Goal: Task Accomplishment & Management: Use online tool/utility

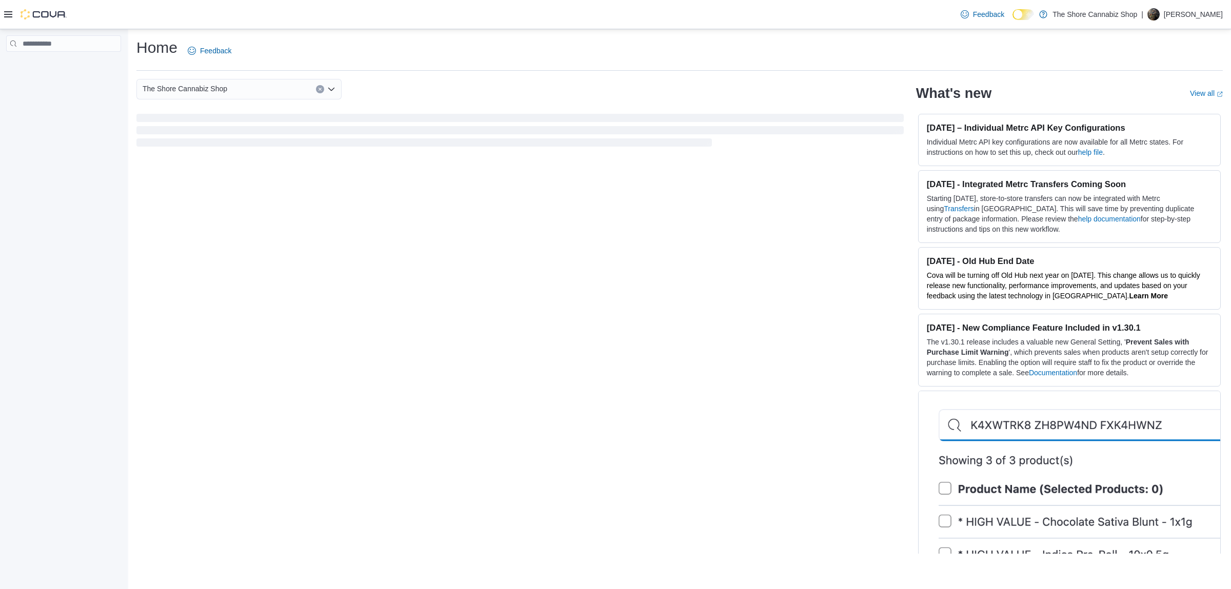
drag, startPoint x: 14, startPoint y: 15, endPoint x: 6, endPoint y: 11, distance: 9.6
click at [13, 15] on div at bounding box center [35, 14] width 63 height 10
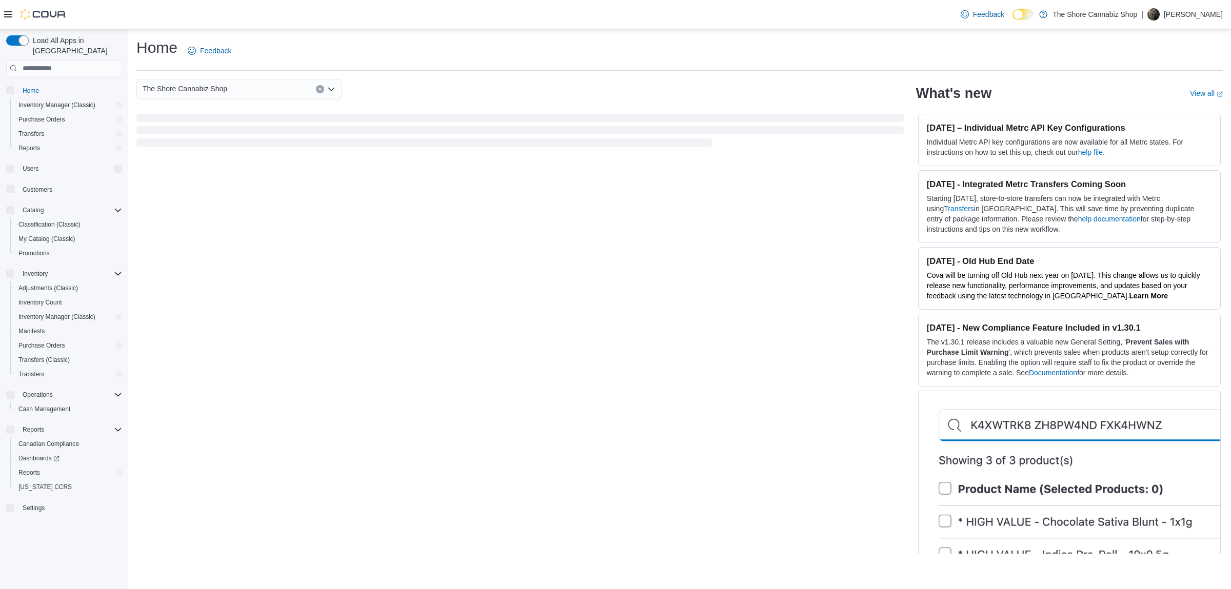
click at [6, 11] on icon at bounding box center [8, 14] width 8 height 8
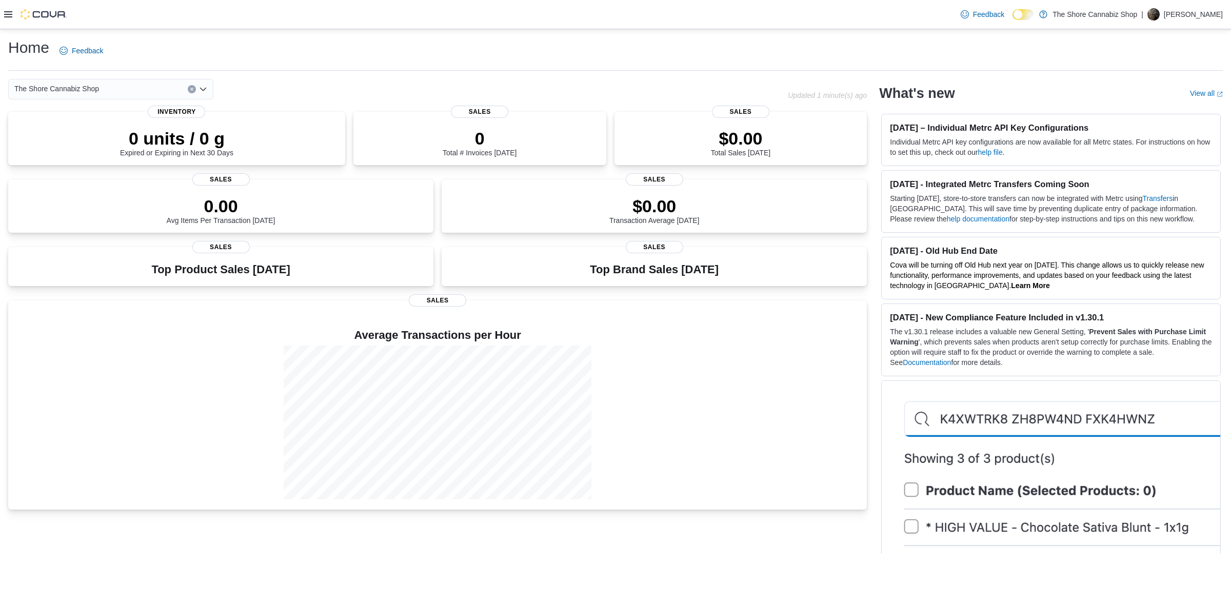
drag, startPoint x: 8, startPoint y: 11, endPoint x: 3, endPoint y: 17, distance: 8.7
click at [3, 17] on div "Feedback Dark Mode The Shore Cannabiz Shop | Will Anderson" at bounding box center [615, 14] width 1231 height 29
click at [9, 15] on icon at bounding box center [8, 14] width 8 height 6
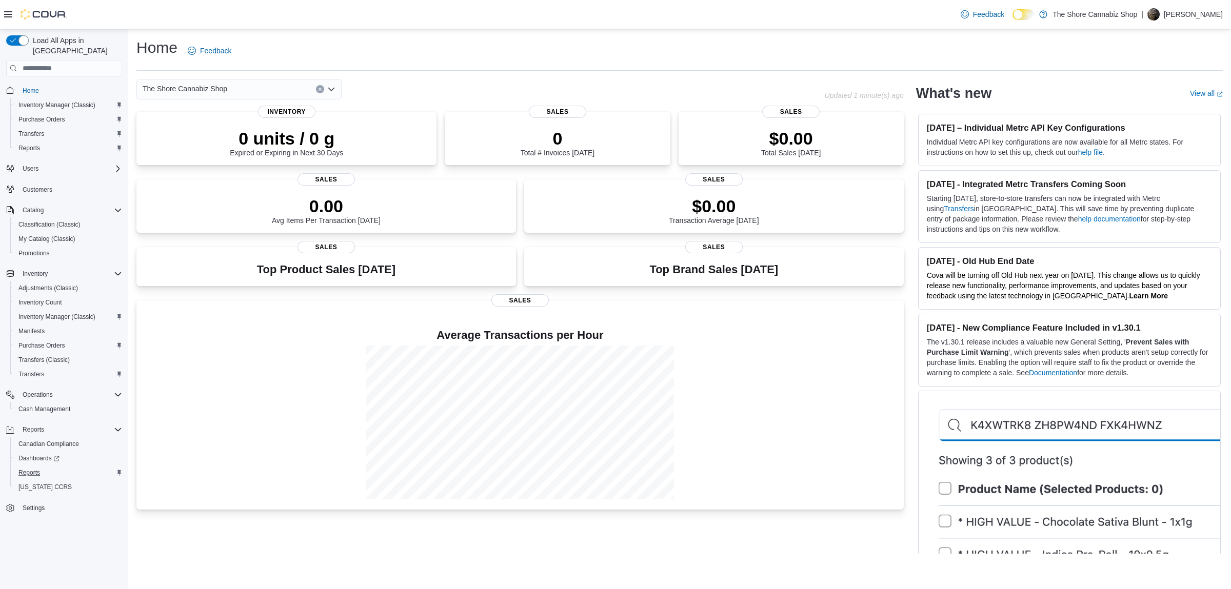
click at [58, 467] on div "Reports" at bounding box center [68, 473] width 108 height 12
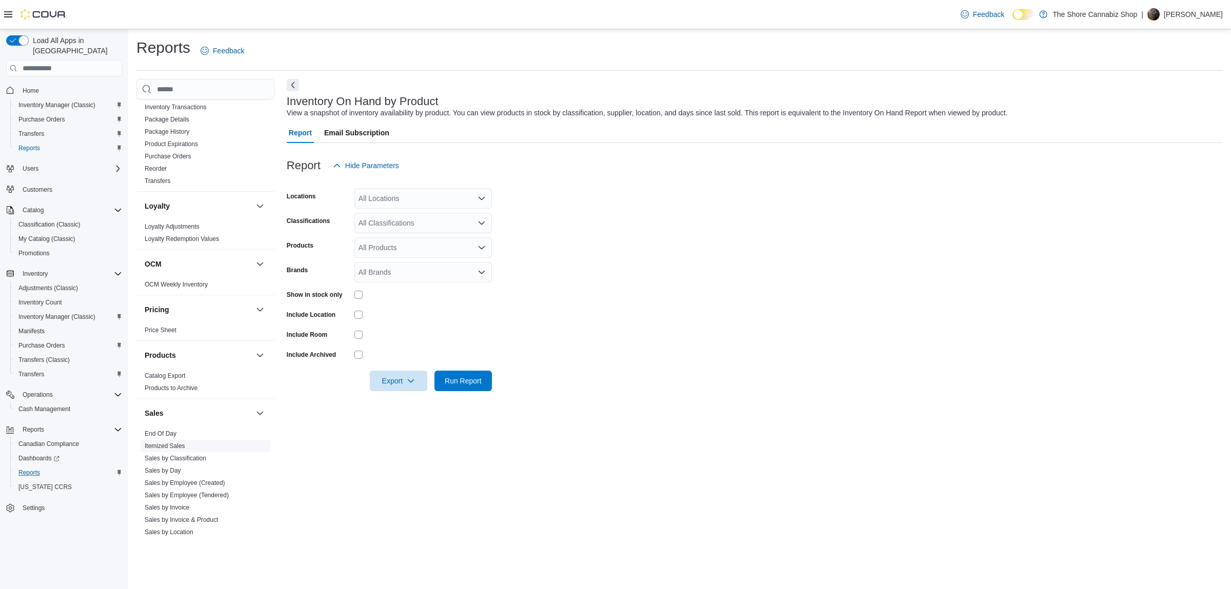
scroll to position [548, 0]
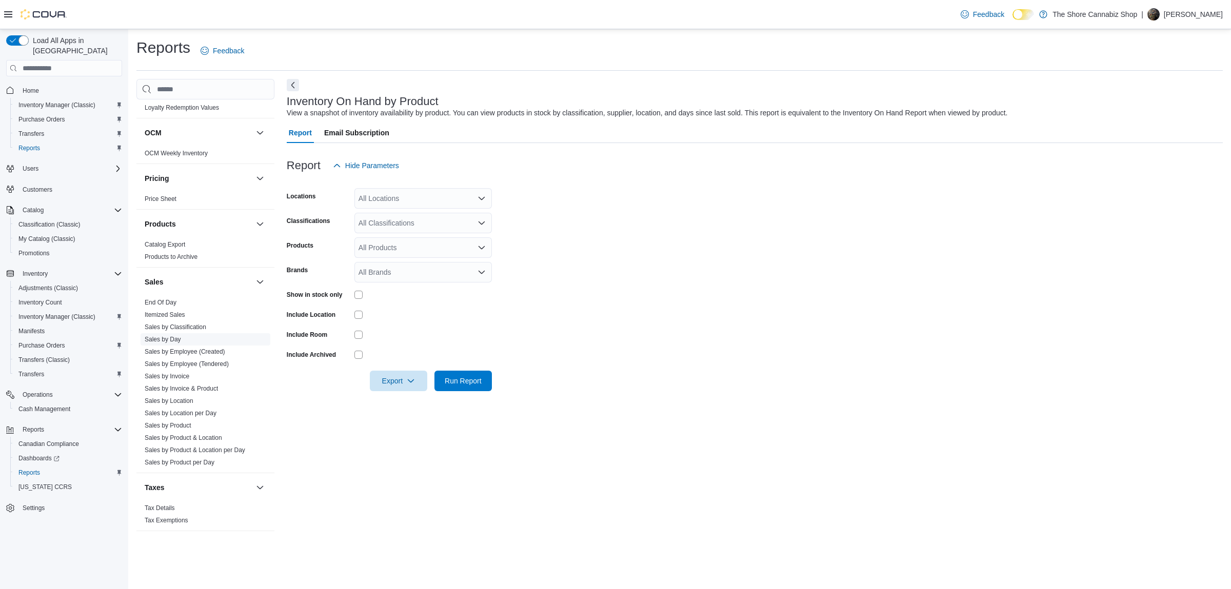
click at [171, 336] on span "Sales by Day" at bounding box center [163, 340] width 36 height 8
click at [174, 338] on link "Sales by Day" at bounding box center [163, 339] width 36 height 7
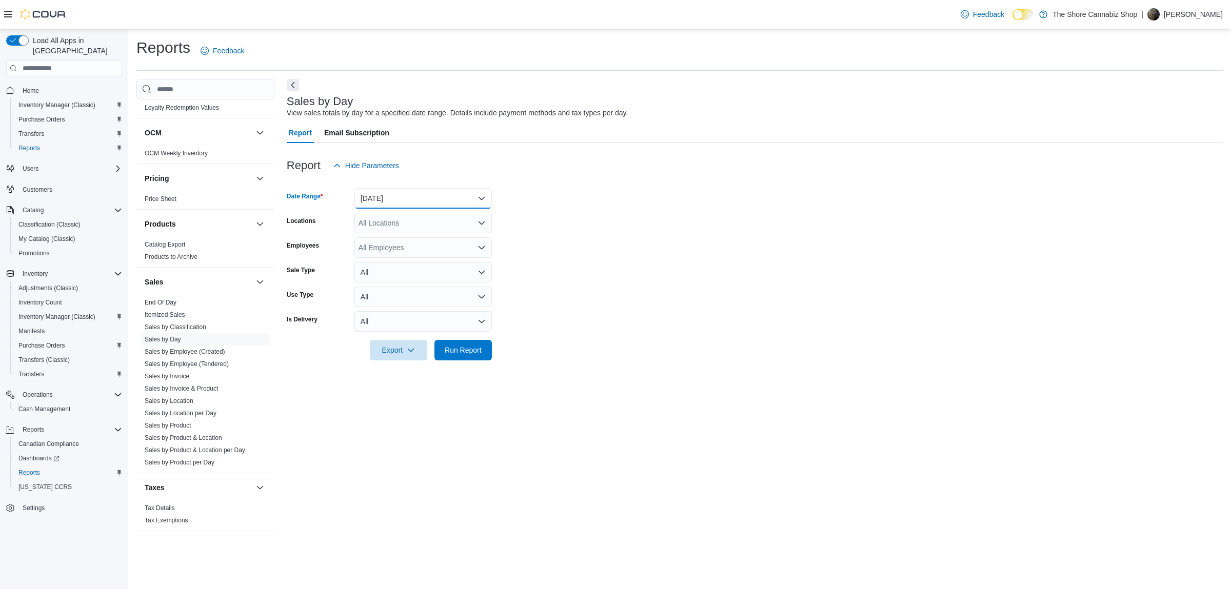
click at [396, 208] on button "Yesterday" at bounding box center [423, 198] width 137 height 21
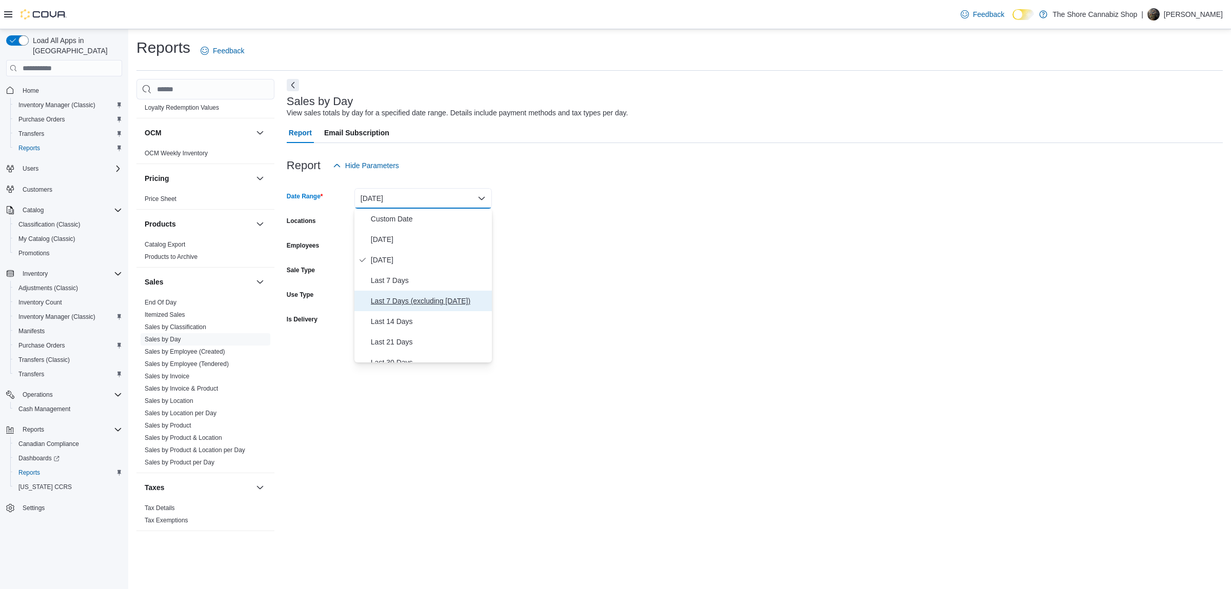
click at [405, 309] on button "Last 7 Days (excluding today)" at bounding box center [423, 301] width 137 height 21
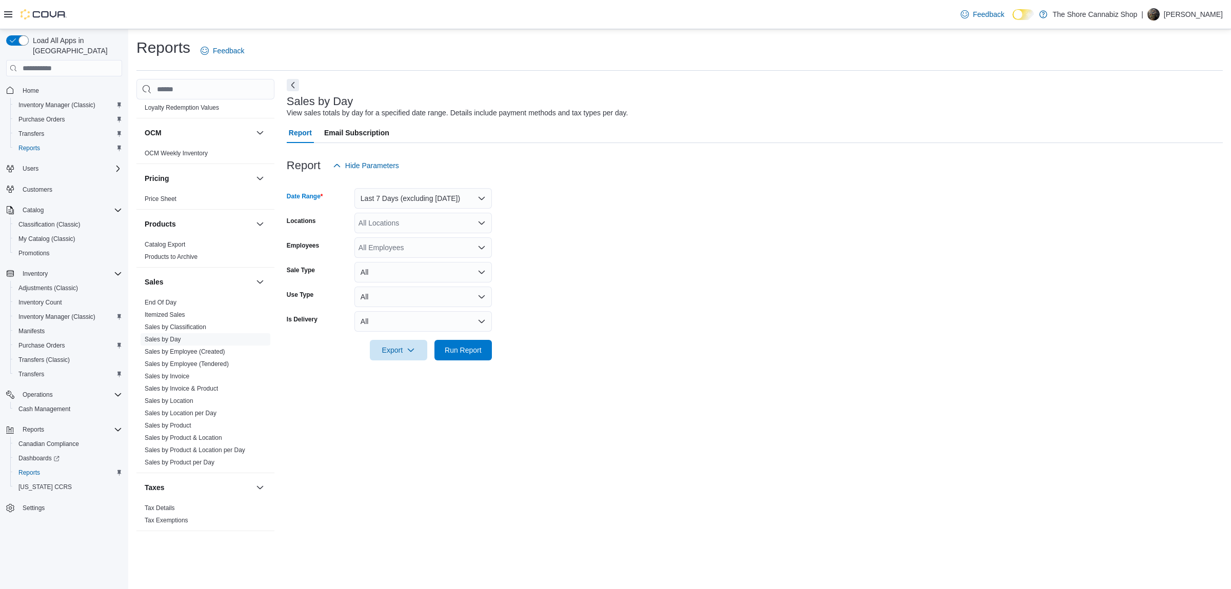
click at [382, 215] on div "All Locations" at bounding box center [423, 223] width 137 height 21
click at [385, 261] on button "399 Tranquille Road" at bounding box center [423, 255] width 137 height 15
click at [469, 350] on span "Run Report" at bounding box center [463, 350] width 37 height 10
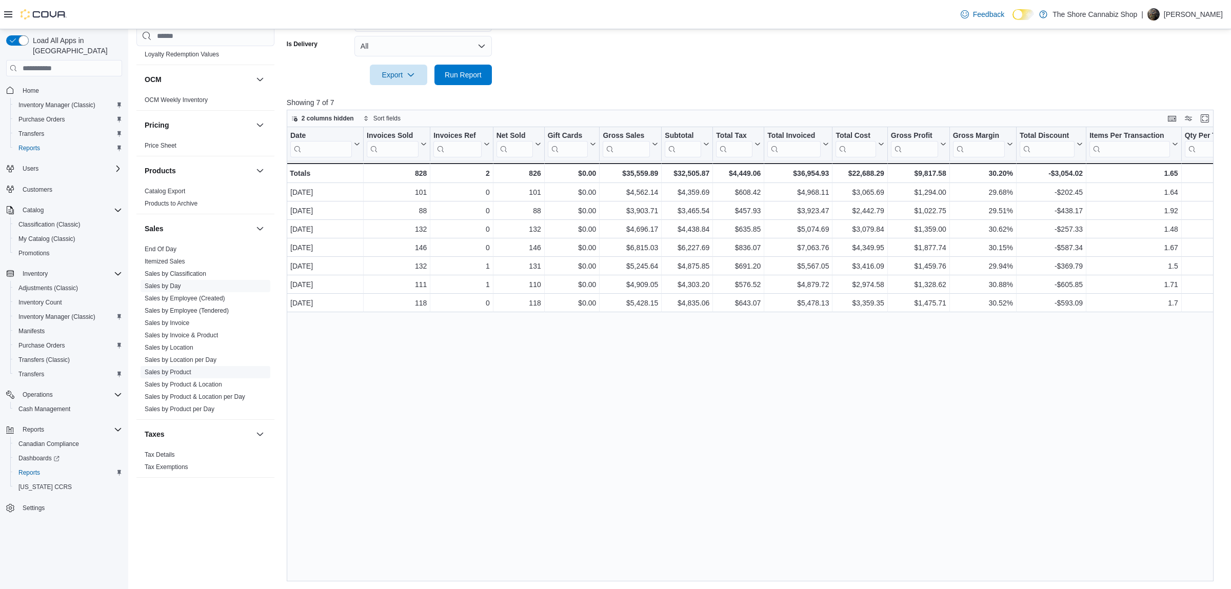
scroll to position [225, 0]
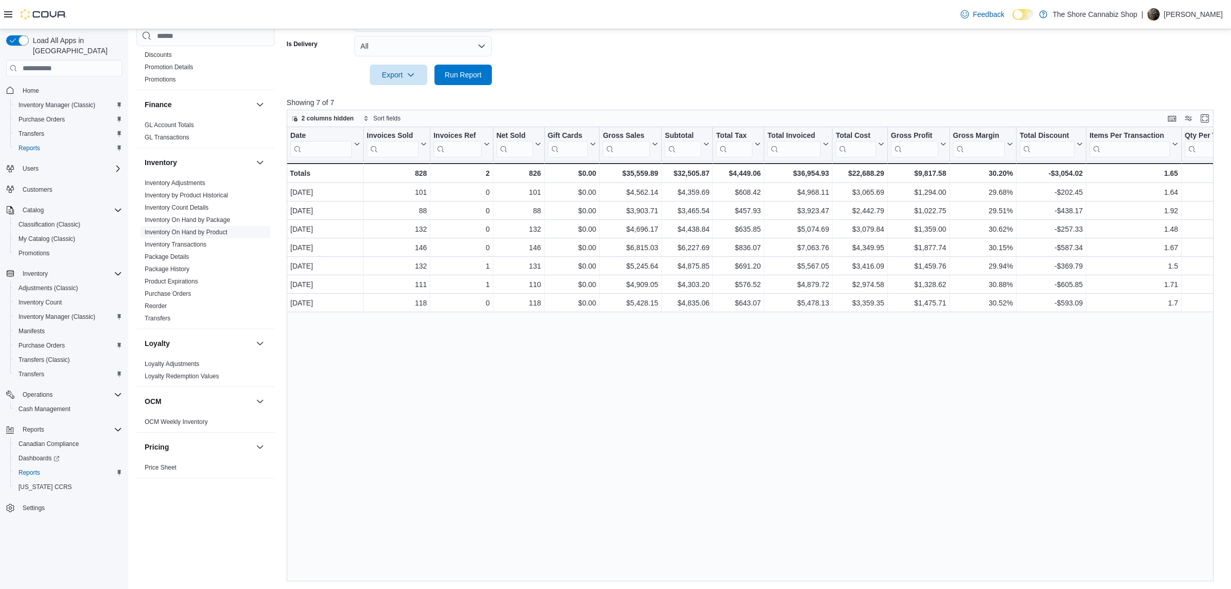
click at [195, 236] on link "Inventory On Hand by Product" at bounding box center [186, 232] width 83 height 7
click at [195, 189] on span "Inventory Adjustments" at bounding box center [206, 183] width 130 height 12
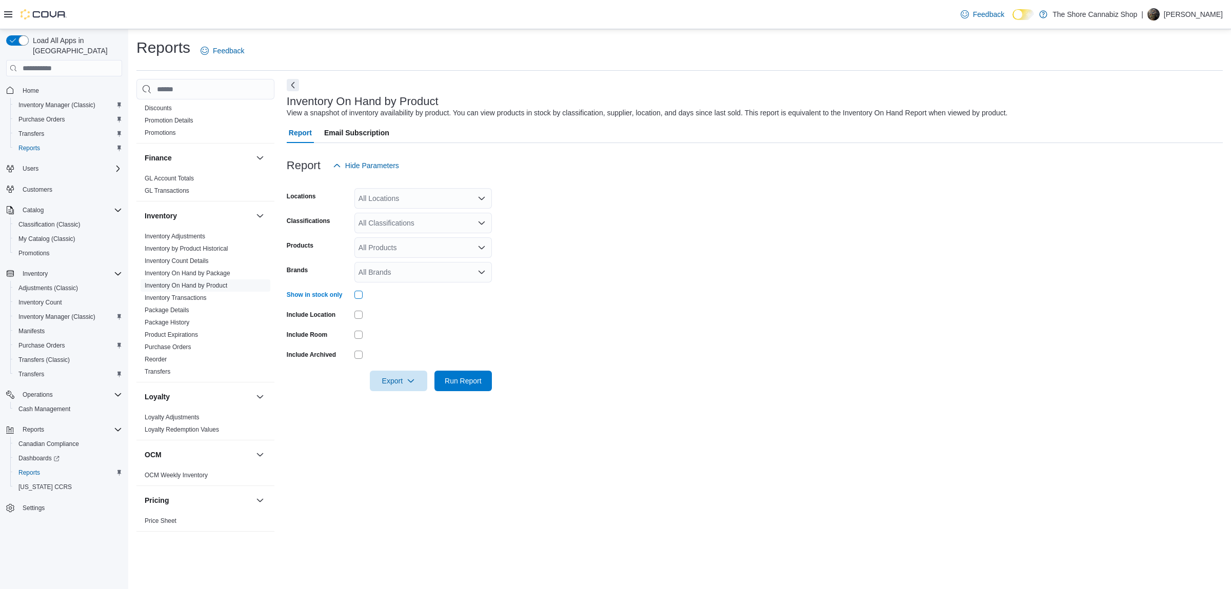
click at [356, 302] on div at bounding box center [423, 295] width 137 height 16
click at [358, 302] on div at bounding box center [423, 295] width 137 height 16
click at [359, 299] on div at bounding box center [359, 295] width 8 height 8
click at [399, 202] on div "All Locations" at bounding box center [423, 198] width 137 height 21
click at [400, 229] on span "399 Tranquille Road" at bounding box center [412, 231] width 71 height 10
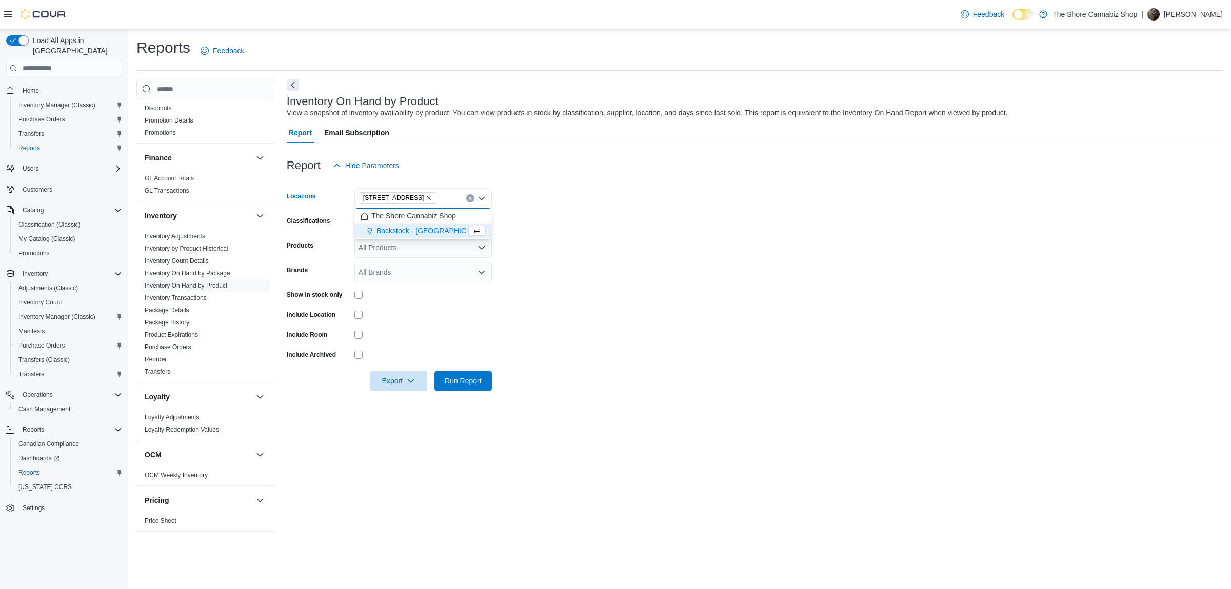
drag, startPoint x: 402, startPoint y: 223, endPoint x: 402, endPoint y: 230, distance: 6.7
click at [402, 229] on div "The Shore Cannabiz Shop Backstock - Tranquille Road" at bounding box center [423, 224] width 137 height 30
click at [400, 231] on span "Backstock - Tranquille Road" at bounding box center [434, 231] width 114 height 10
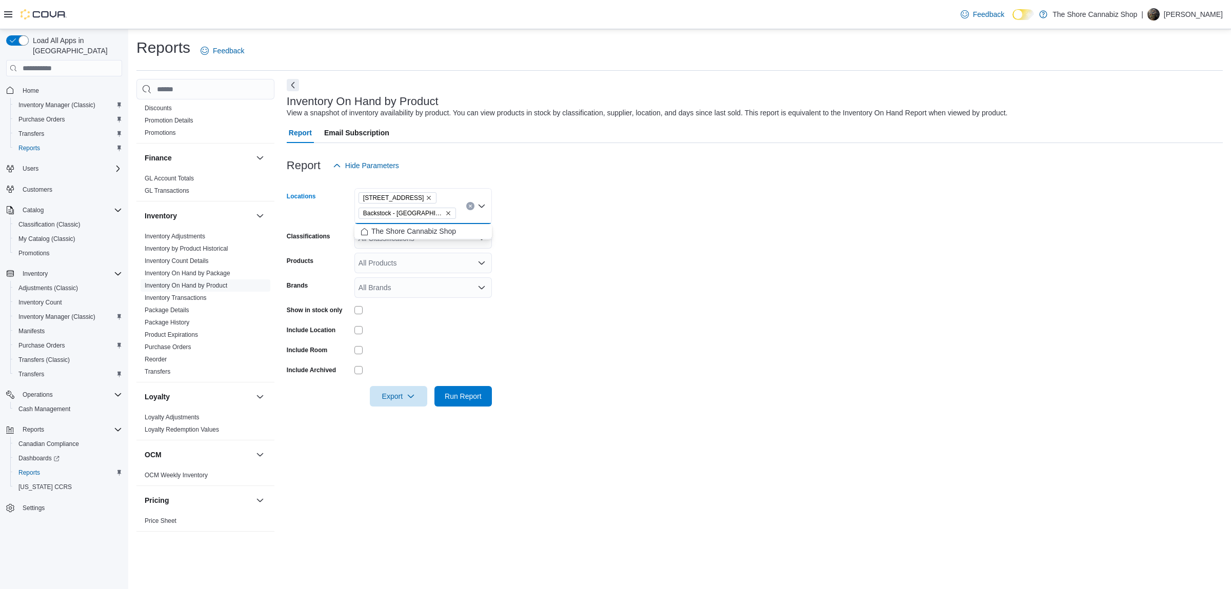
click at [597, 209] on form "Locations 399 Tranquille Road Backstock - Tranquille Road Combo box. Selected. …" at bounding box center [755, 291] width 936 height 231
click at [402, 223] on div "399 Tranquille Road Backstock - Tranquille Road" at bounding box center [423, 206] width 137 height 36
click at [405, 244] on div "All Classifications" at bounding box center [423, 238] width 137 height 21
click at [412, 277] on button "Flower" at bounding box center [423, 271] width 137 height 15
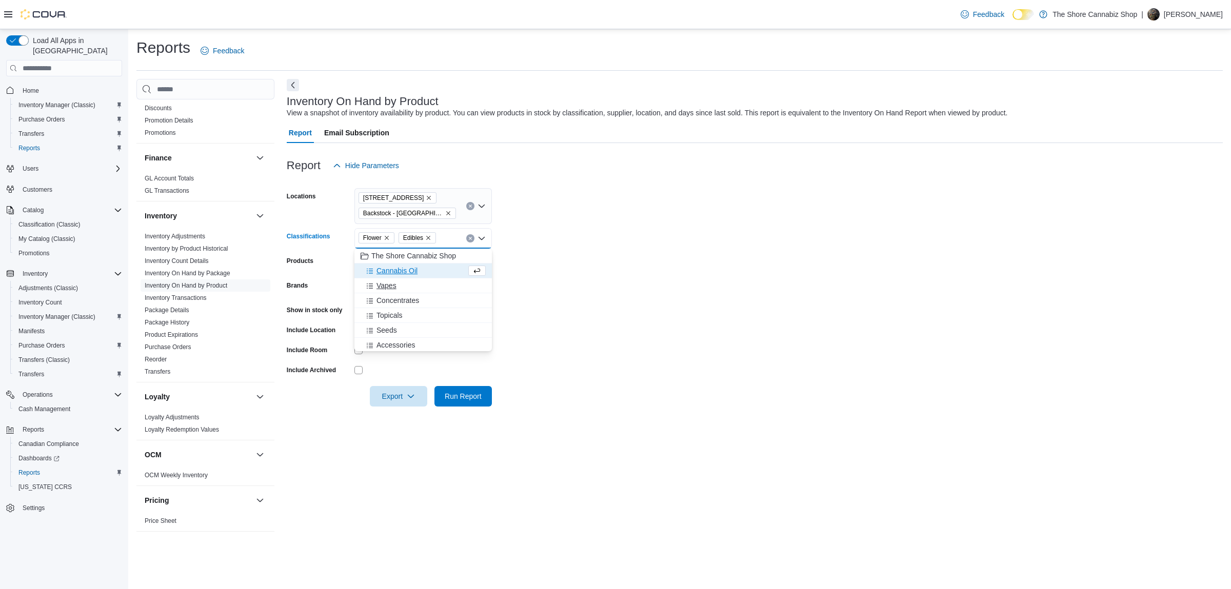
drag, startPoint x: 410, startPoint y: 284, endPoint x: 410, endPoint y: 289, distance: 5.7
click at [410, 284] on div "Vapes" at bounding box center [423, 286] width 125 height 10
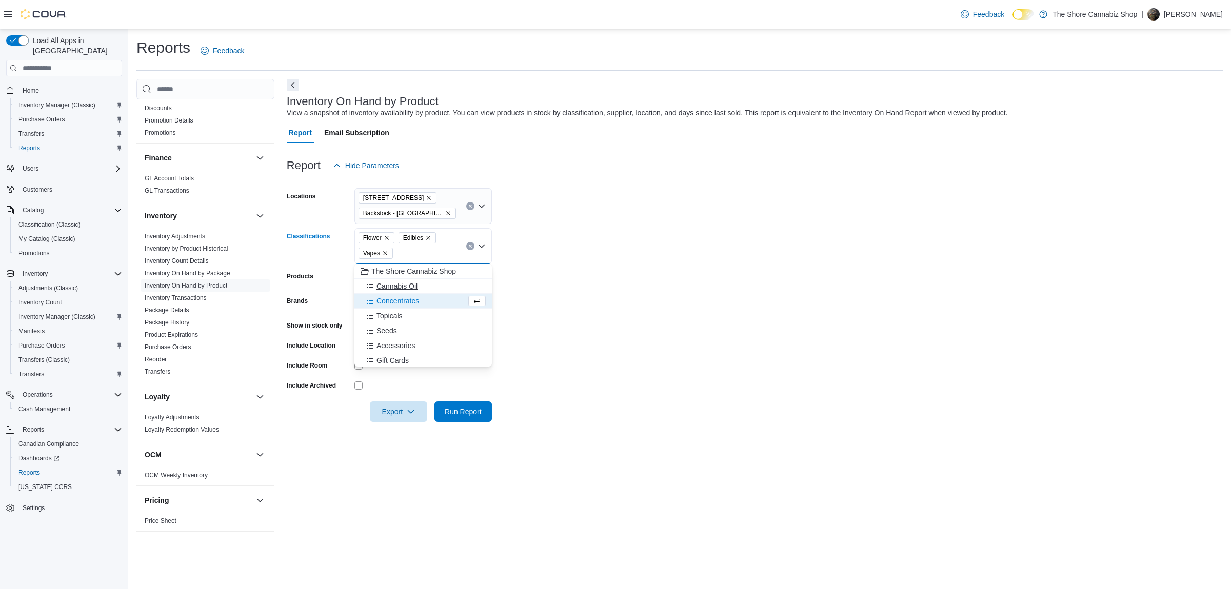
click at [410, 292] on button "Cannabis Oil" at bounding box center [423, 286] width 137 height 15
click at [410, 292] on button "Concentrates" at bounding box center [423, 286] width 137 height 15
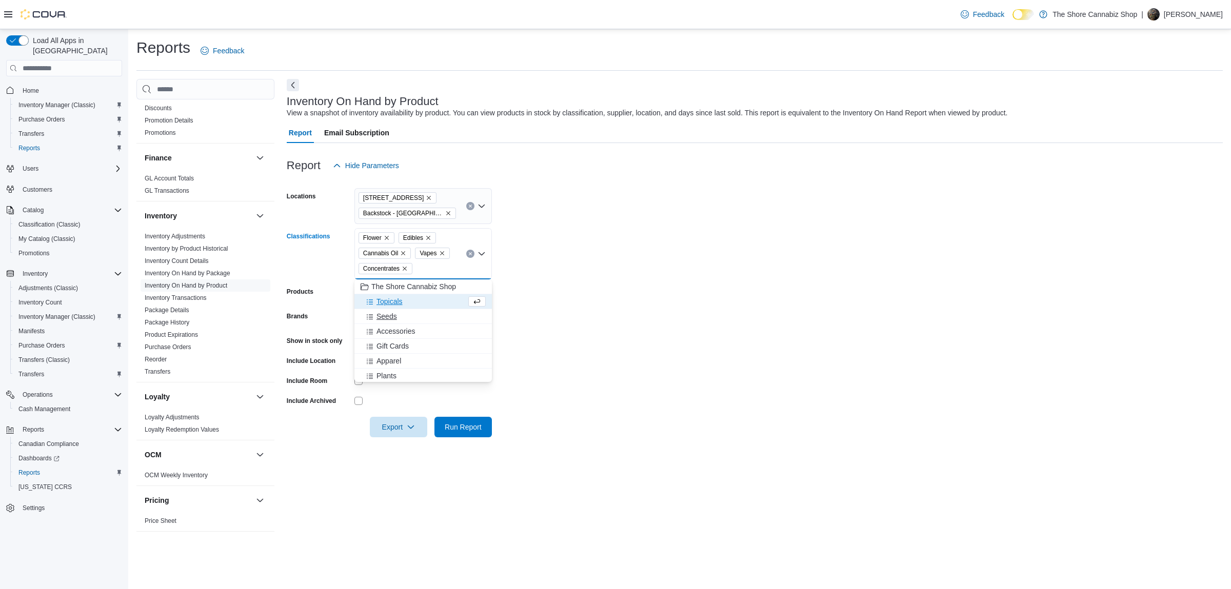
click at [410, 313] on div "Seeds" at bounding box center [423, 316] width 125 height 10
click at [410, 326] on button "Gift Cards" at bounding box center [423, 331] width 137 height 15
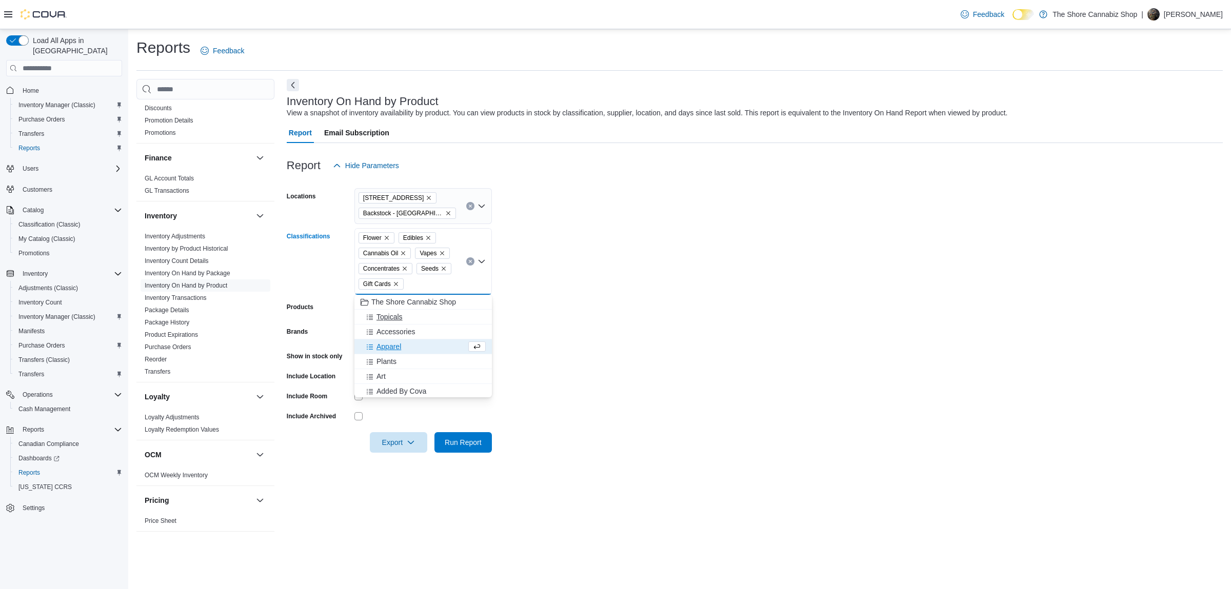
click at [404, 319] on div "Topicals" at bounding box center [423, 317] width 125 height 10
click at [414, 323] on button "Accessories" at bounding box center [423, 317] width 137 height 15
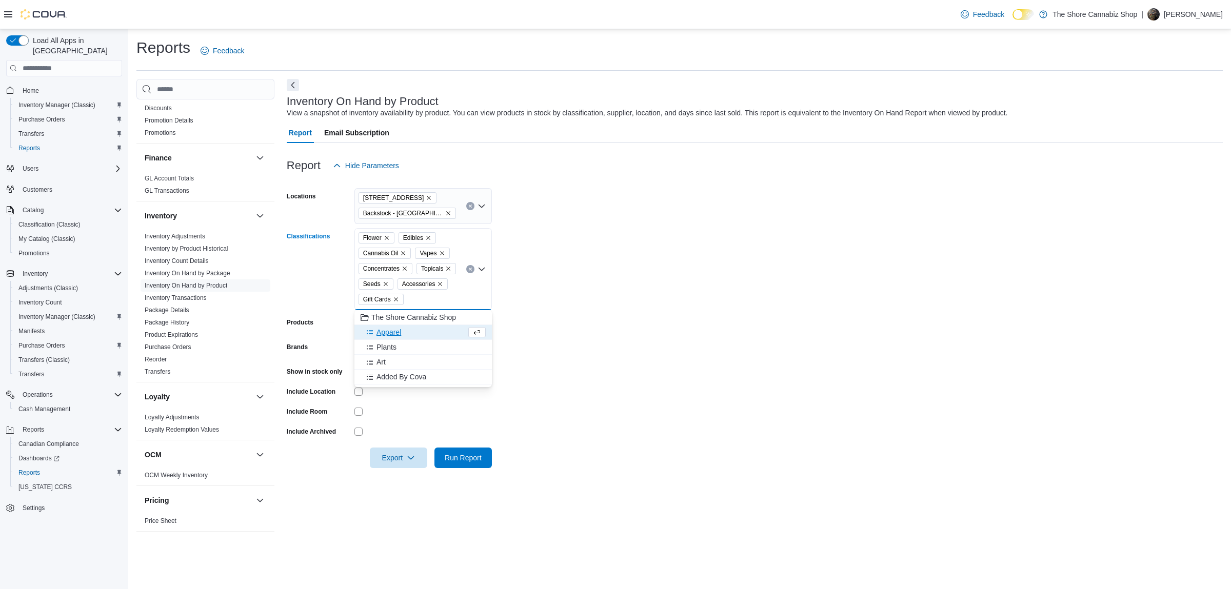
click at [393, 300] on icon "Remove Gift Cards from selection in this group" at bounding box center [396, 300] width 6 height 6
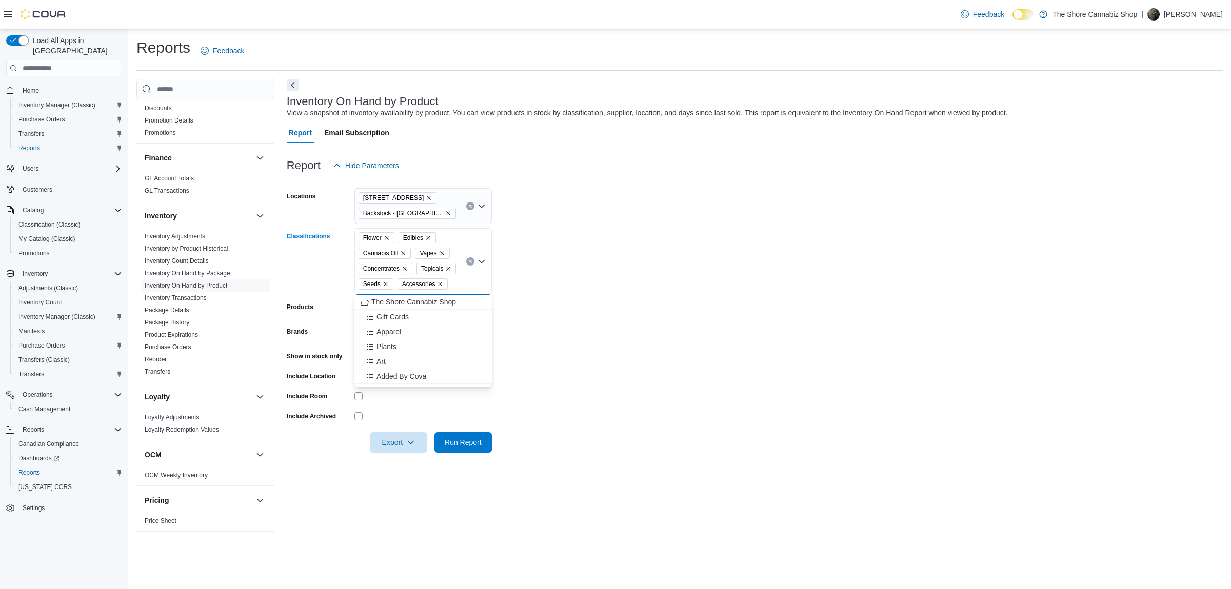
click at [613, 231] on form "Locations 399 Tranquille Road Backstock - Tranquille Road Classifications Flowe…" at bounding box center [755, 314] width 936 height 277
click at [366, 359] on div at bounding box center [423, 356] width 137 height 8
click at [409, 433] on form "Locations 399 Tranquille Road Backstock - Tranquille Road Classifications Flowe…" at bounding box center [755, 314] width 936 height 277
click at [410, 438] on span "Export" at bounding box center [398, 442] width 45 height 21
drag, startPoint x: 413, startPoint y: 462, endPoint x: 738, endPoint y: 214, distance: 408.5
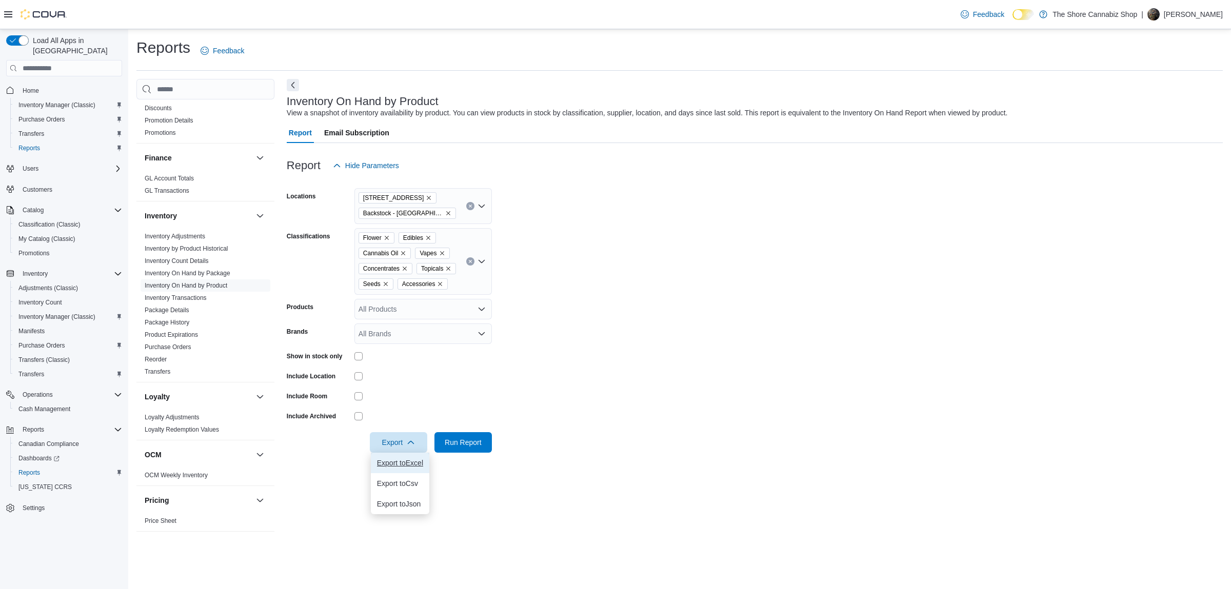
click at [414, 462] on span "Export to Excel" at bounding box center [400, 463] width 46 height 8
drag, startPoint x: 761, startPoint y: 236, endPoint x: 682, endPoint y: 185, distance: 94.4
click at [31, 469] on span "Reports" at bounding box center [29, 473] width 22 height 8
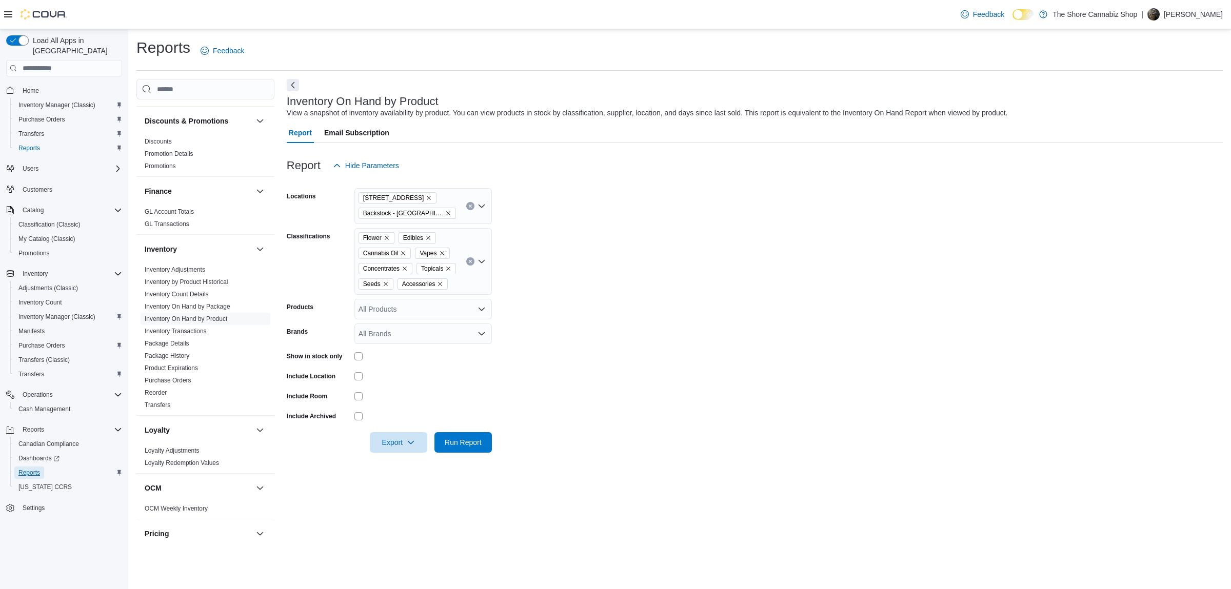
scroll to position [179, 0]
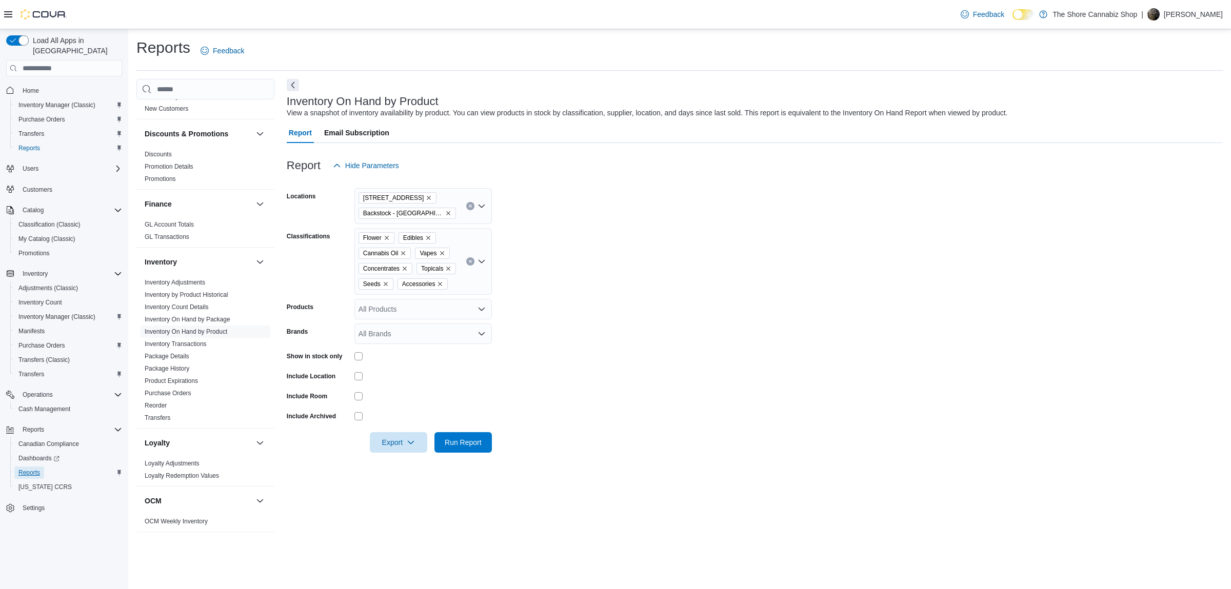
click at [39, 469] on span "Reports" at bounding box center [29, 473] width 22 height 8
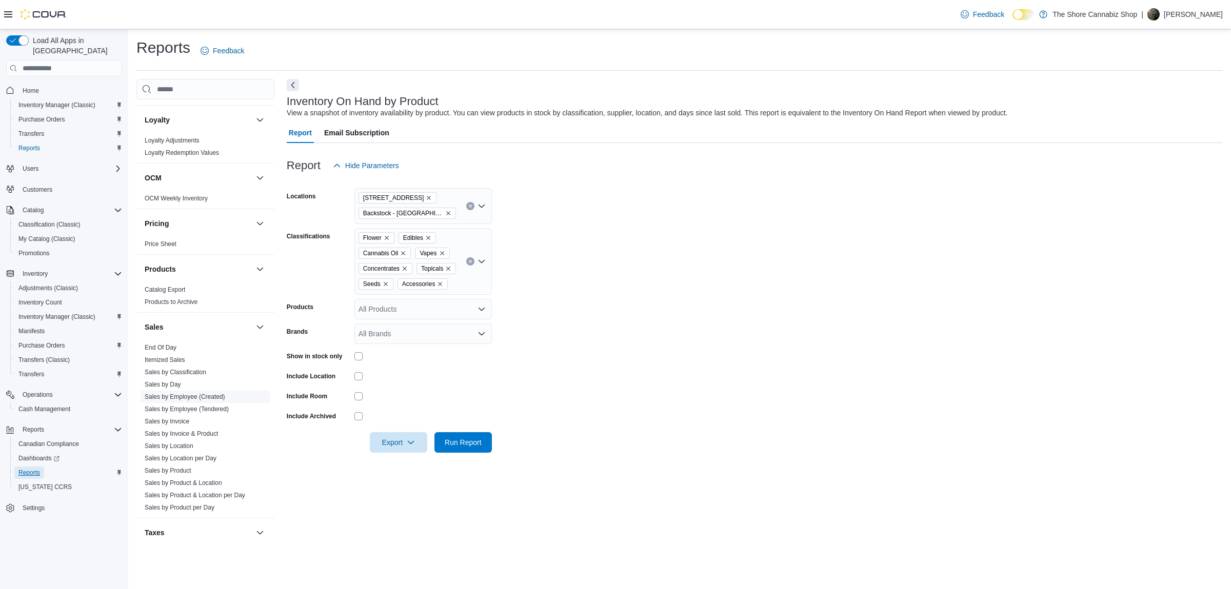
scroll to position [409, 0]
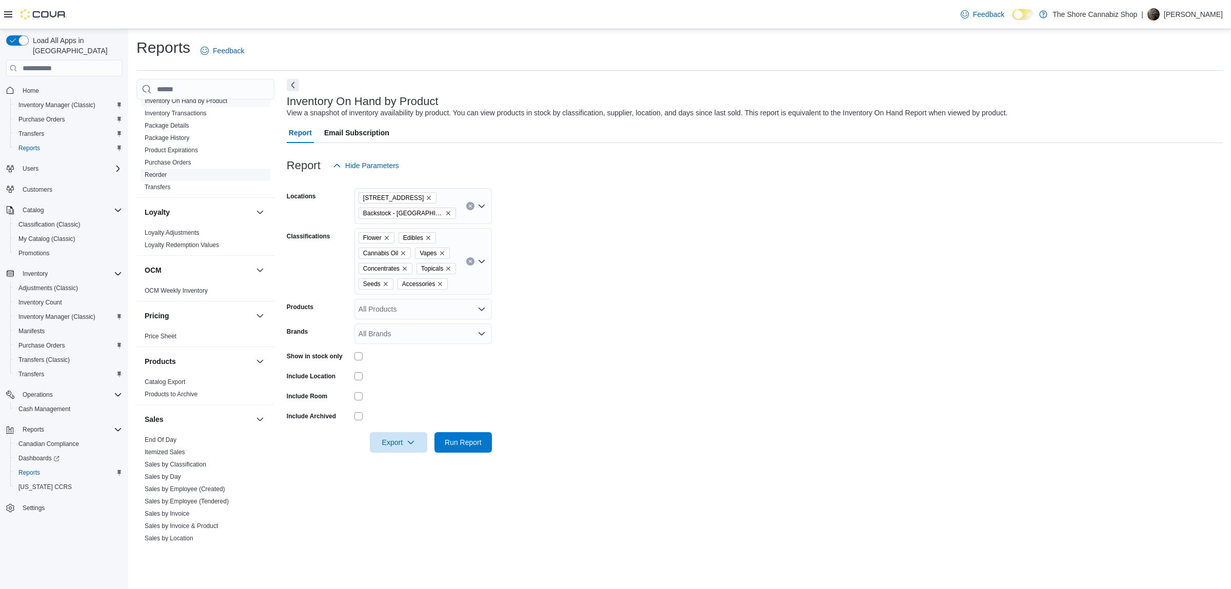
click at [168, 177] on span "Reorder" at bounding box center [206, 175] width 130 height 12
click at [166, 173] on link "Reorder" at bounding box center [156, 174] width 22 height 7
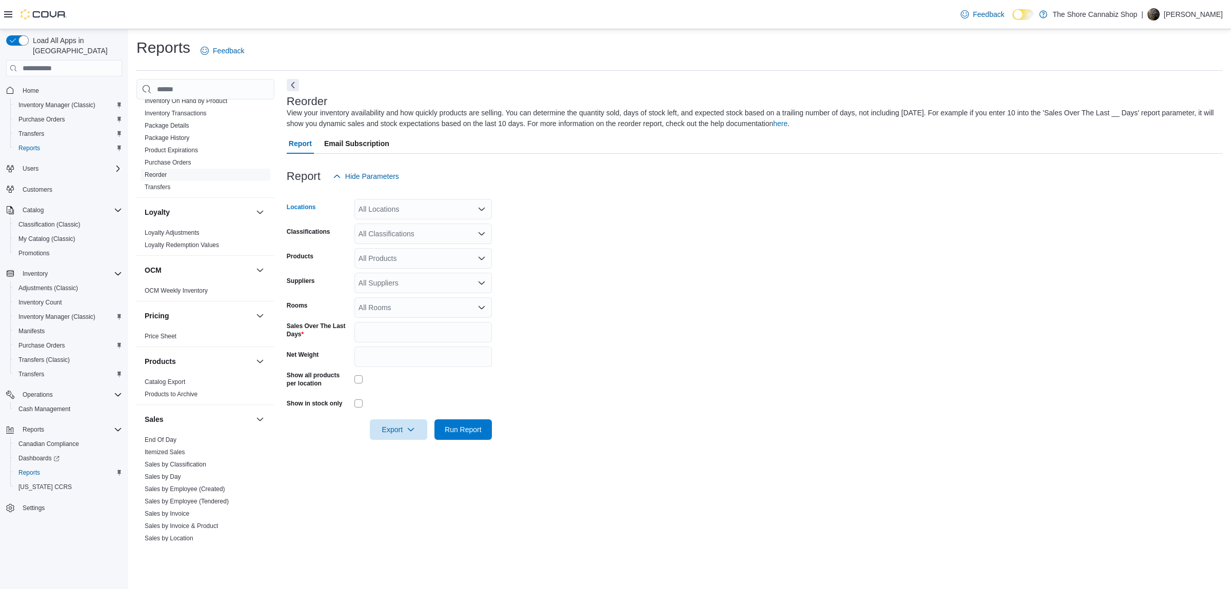
click at [384, 202] on div "All Locations" at bounding box center [423, 209] width 137 height 21
click at [387, 235] on button "399 Tranquille Road" at bounding box center [423, 241] width 137 height 15
click at [693, 190] on div at bounding box center [755, 193] width 936 height 12
click at [454, 232] on div "All Classifications" at bounding box center [423, 234] width 137 height 21
click at [378, 308] on span "Vapes" at bounding box center [387, 311] width 20 height 10
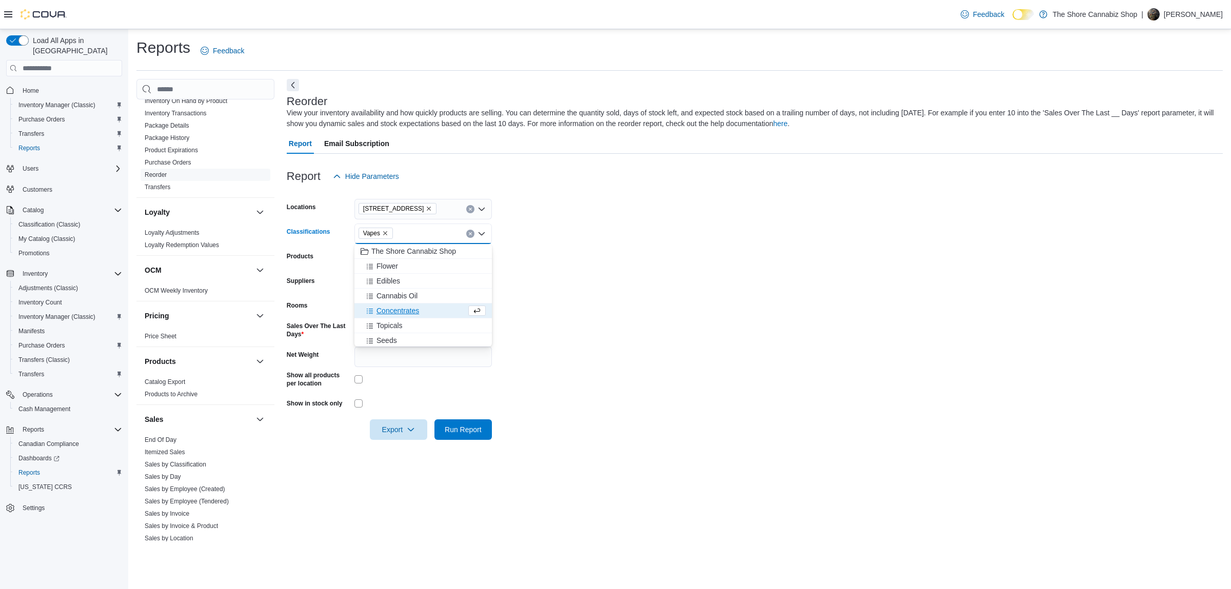
click at [378, 308] on span "Concentrates" at bounding box center [398, 311] width 43 height 10
click at [378, 308] on span "Topicals" at bounding box center [390, 311] width 26 height 10
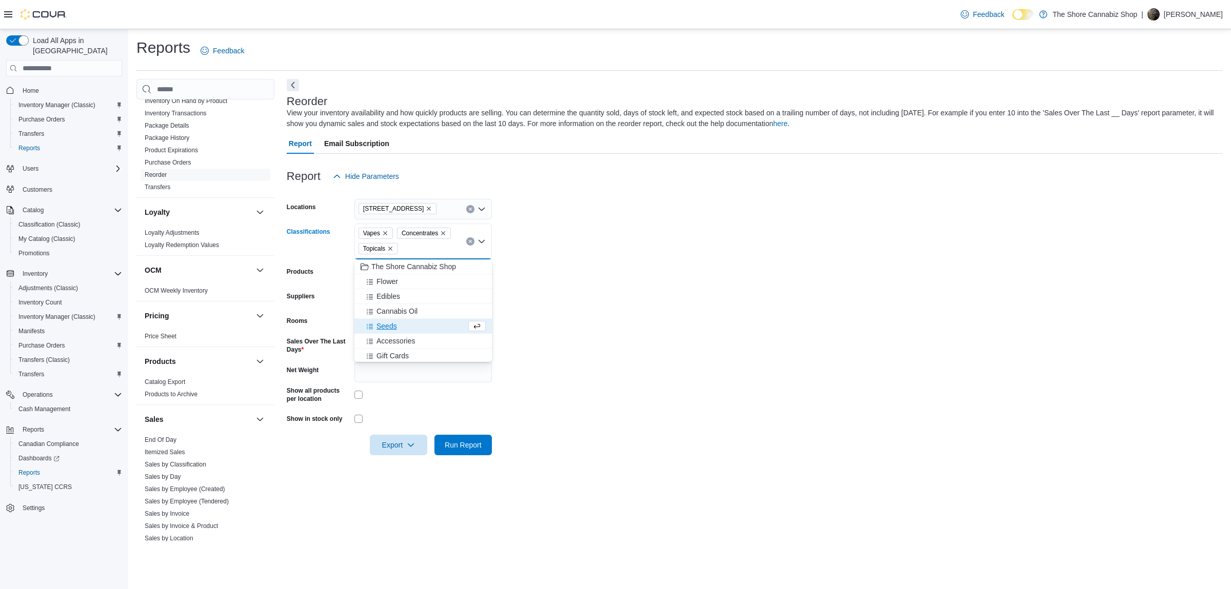
click at [379, 320] on button "Seeds" at bounding box center [423, 326] width 137 height 15
click at [381, 309] on span "Cannabis Oil" at bounding box center [397, 311] width 41 height 10
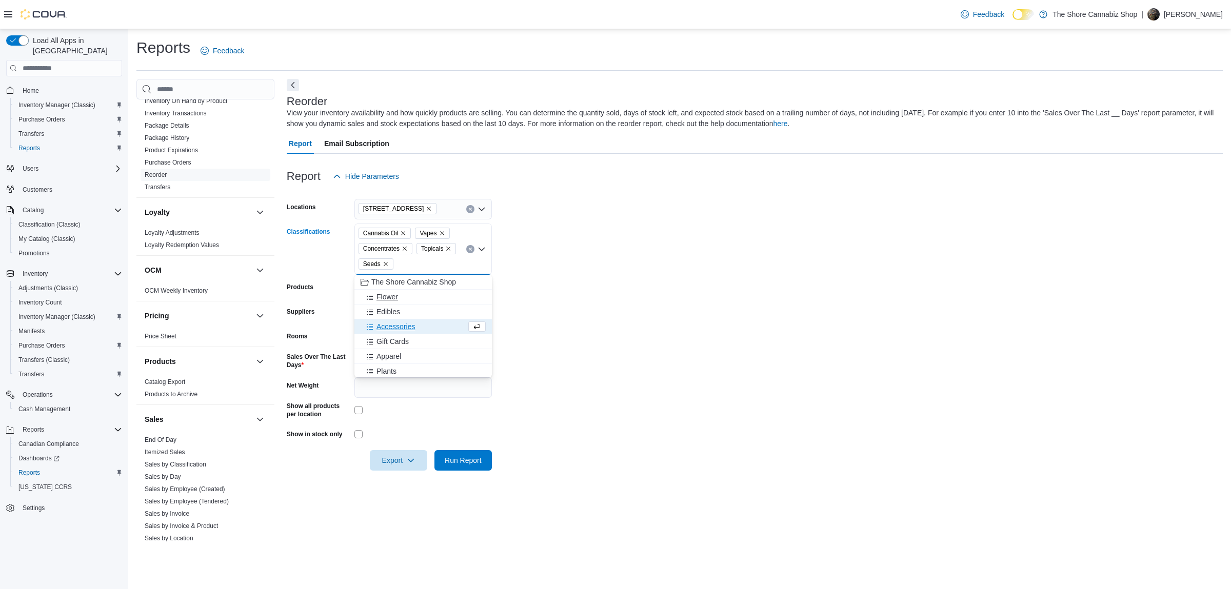
click at [384, 296] on span "Flower" at bounding box center [388, 297] width 22 height 10
click at [383, 303] on button "Edibles" at bounding box center [423, 297] width 137 height 15
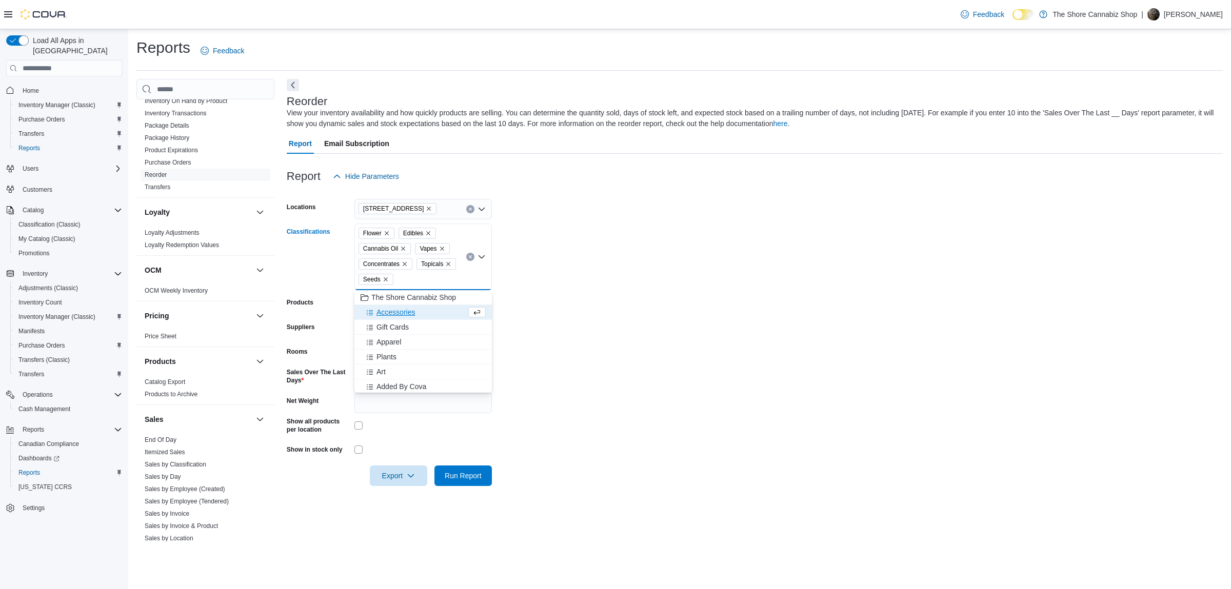
click at [620, 314] on form "Locations 399 Tranquille Road Classifications Flower Edibles Cannabis Oil Vapes…" at bounding box center [755, 337] width 936 height 300
click at [434, 307] on div "All Products" at bounding box center [423, 304] width 137 height 21
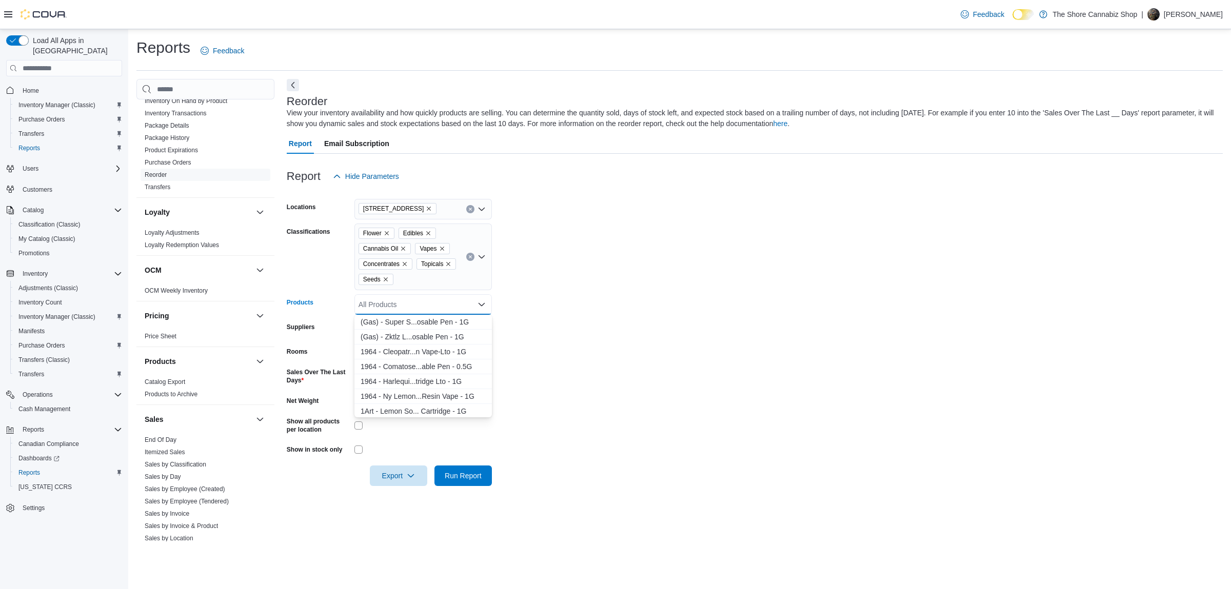
click at [608, 308] on form "Locations 399 Tranquille Road Classifications Flower Edibles Cannabis Oil Vapes…" at bounding box center [755, 337] width 936 height 300
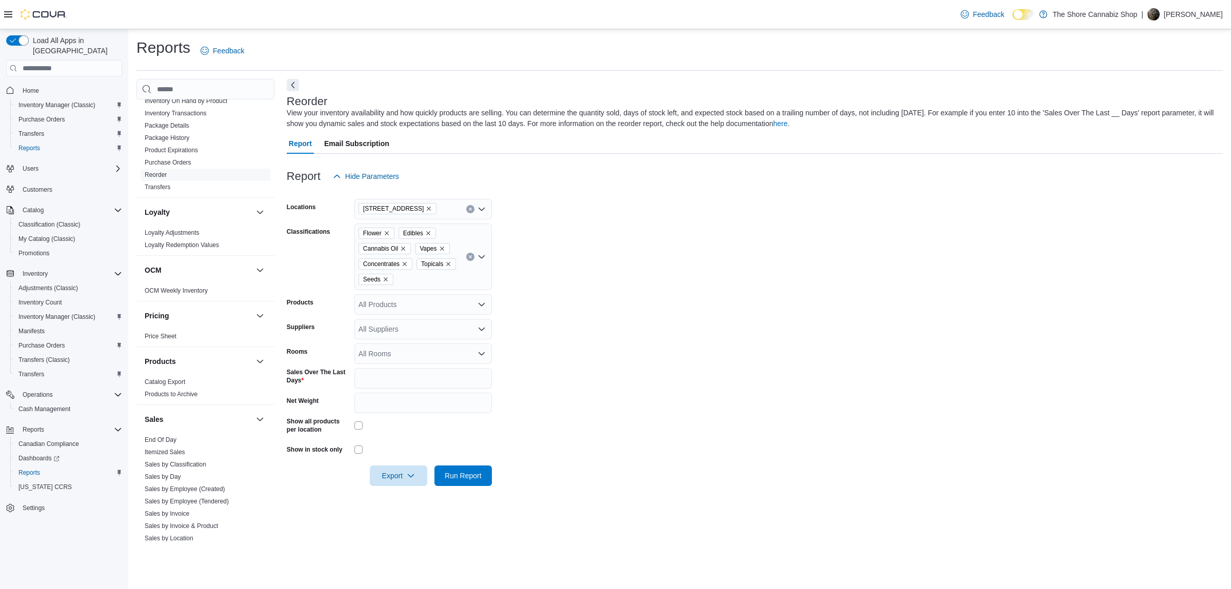
click at [454, 331] on div "All Suppliers" at bounding box center [423, 329] width 137 height 21
drag, startPoint x: 528, startPoint y: 316, endPoint x: 502, endPoint y: 328, distance: 28.9
click at [528, 318] on form "Locations 399 Tranquille Road Classifications Flower Edibles Cannabis Oil Vapes…" at bounding box center [755, 337] width 936 height 300
click at [585, 314] on form "Locations 399 Tranquille Road Classifications Flower Edibles Cannabis Oil Vapes…" at bounding box center [755, 337] width 936 height 300
click at [415, 474] on icon "button" at bounding box center [411, 475] width 8 height 8
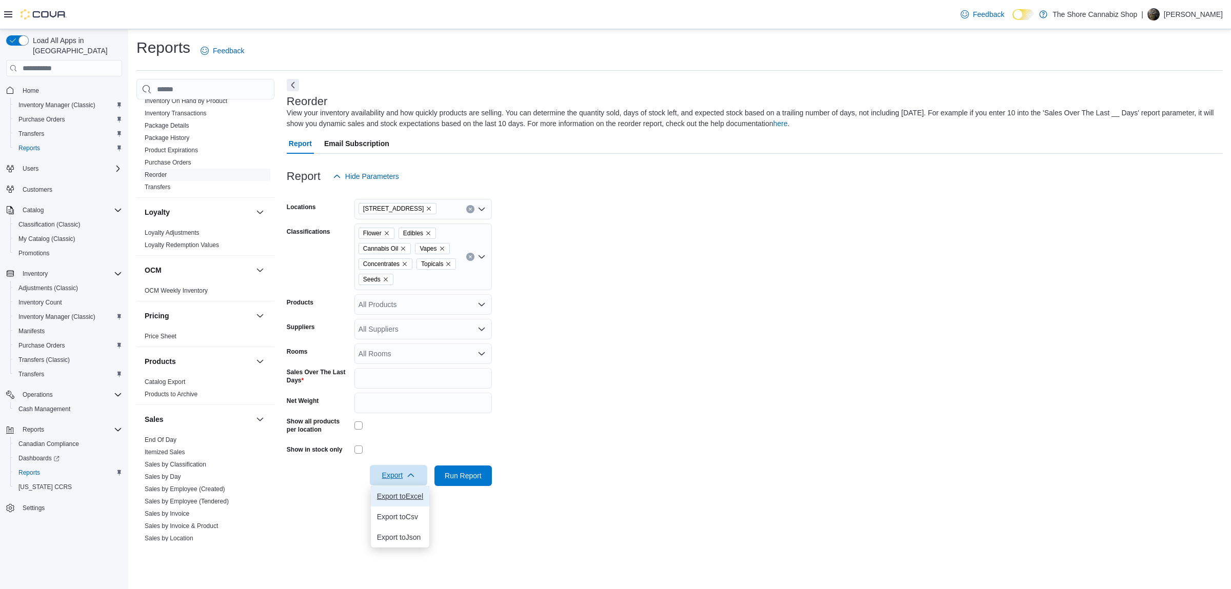
click at [405, 490] on button "Export to Excel" at bounding box center [400, 496] width 58 height 21
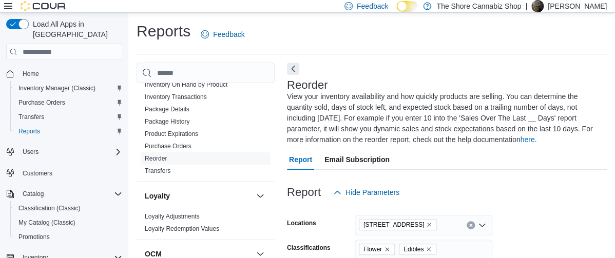
click at [533, 155] on div "Report Email Subscription" at bounding box center [447, 159] width 320 height 21
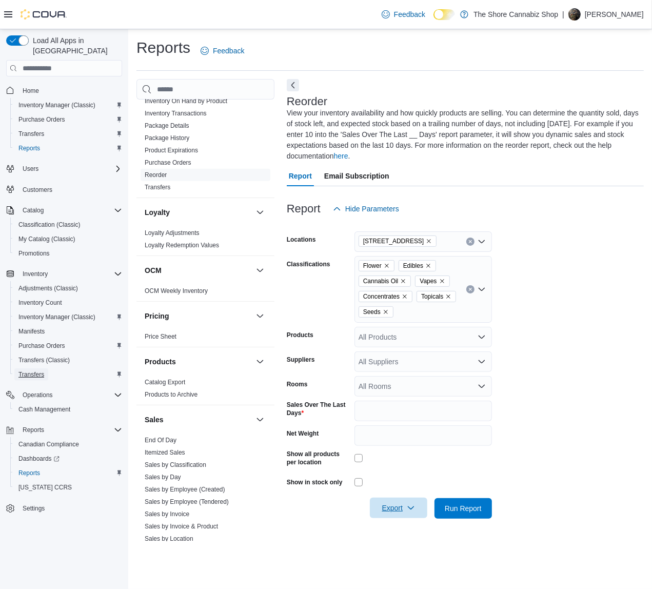
drag, startPoint x: 35, startPoint y: 361, endPoint x: 40, endPoint y: 363, distance: 5.3
